Goal: Information Seeking & Learning: Learn about a topic

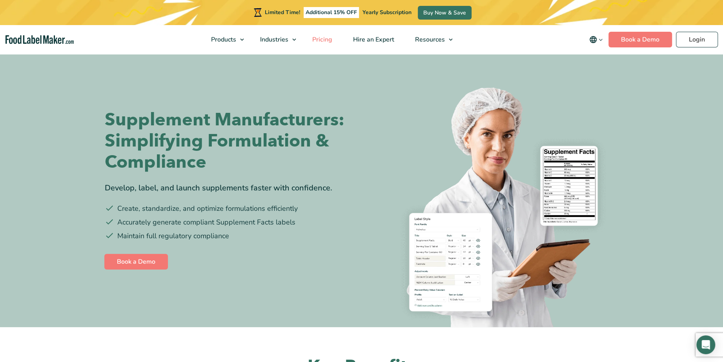
click at [327, 44] on link "Pricing" at bounding box center [321, 39] width 38 height 29
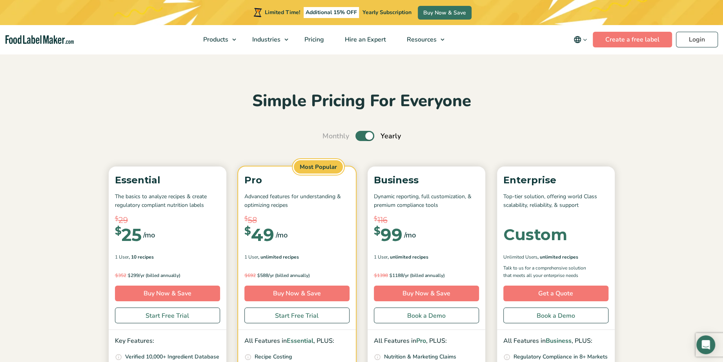
click at [55, 43] on img "main navigation" at bounding box center [39, 39] width 68 height 9
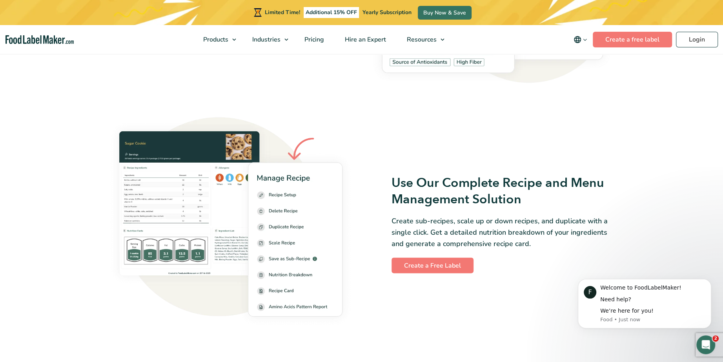
scroll to position [1019, 0]
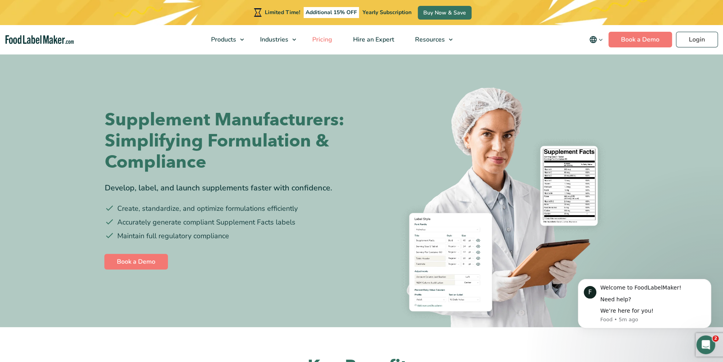
click at [322, 43] on span "Pricing" at bounding box center [321, 39] width 23 height 9
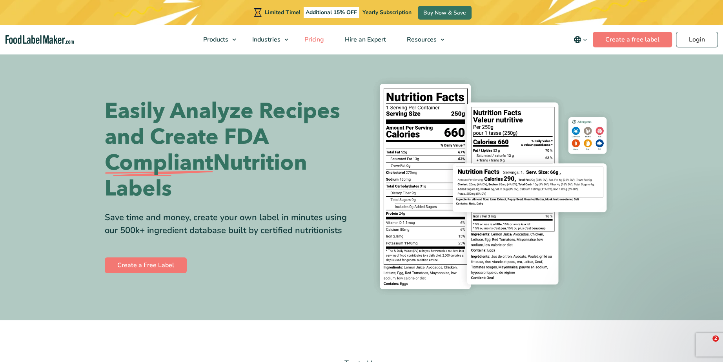
click at [313, 39] on span "Pricing" at bounding box center [313, 39] width 23 height 9
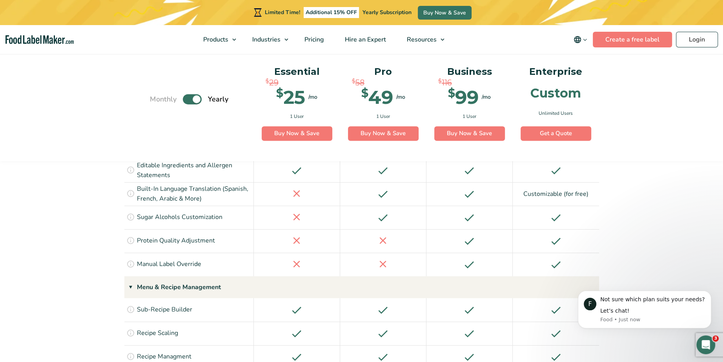
scroll to position [944, 0]
